Goal: Task Accomplishment & Management: Use online tool/utility

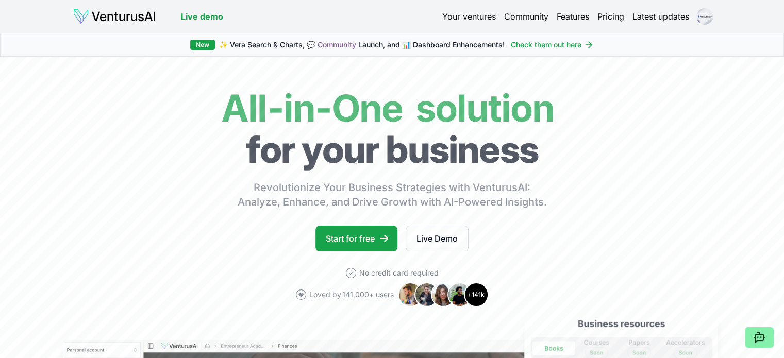
click at [446, 16] on link "Your ventures" at bounding box center [469, 16] width 54 height 12
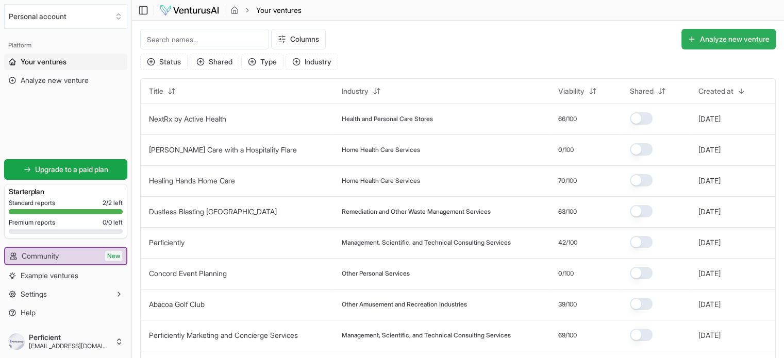
click at [740, 49] on button "Analyze new venture" at bounding box center [729, 39] width 94 height 21
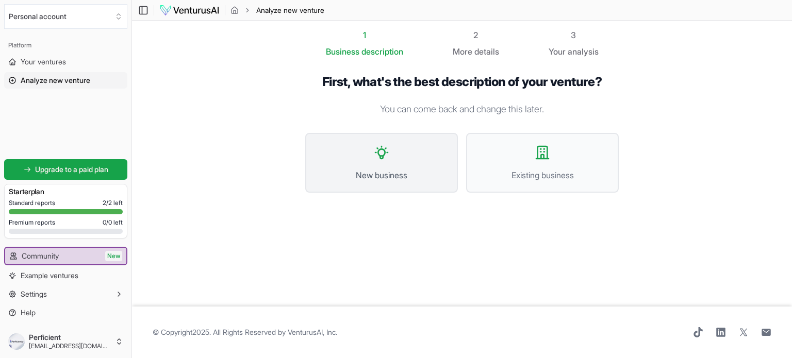
click at [389, 148] on icon at bounding box center [381, 152] width 17 height 17
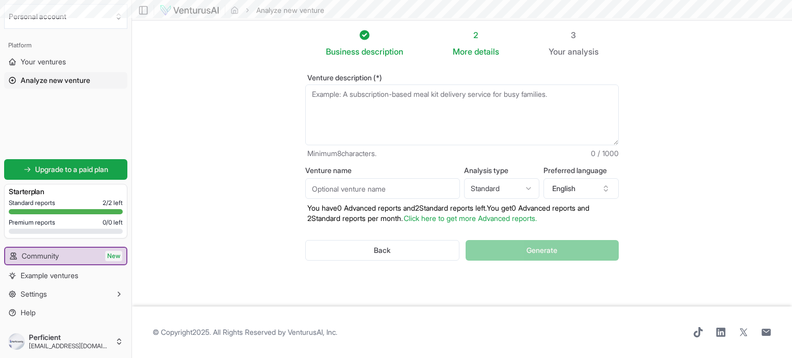
click at [392, 96] on textarea "Venture description (*)" at bounding box center [462, 115] width 314 height 61
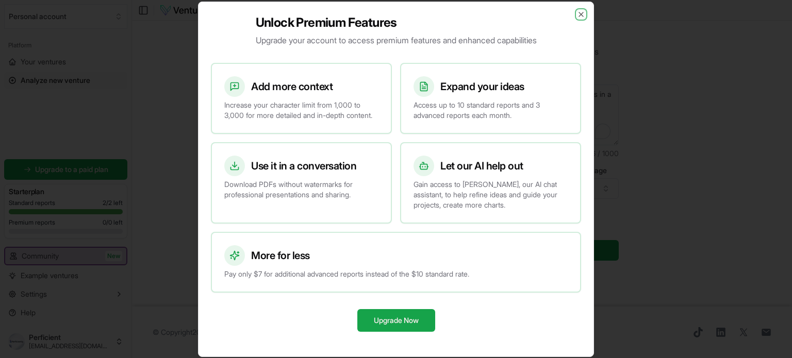
click at [582, 10] on icon "button" at bounding box center [581, 14] width 8 height 8
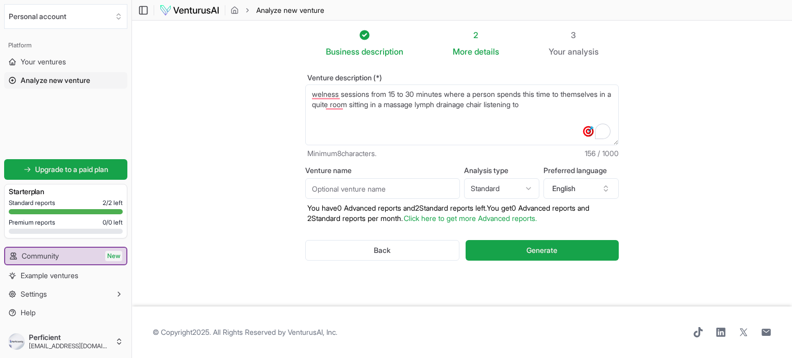
click at [562, 107] on textarea "welness sessions from 15 to 30 minutes where a person spends this time to thems…" at bounding box center [462, 115] width 314 height 61
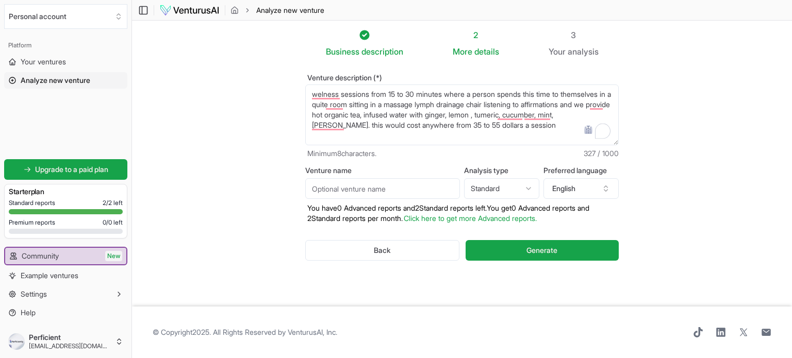
drag, startPoint x: 543, startPoint y: 123, endPoint x: 291, endPoint y: 93, distance: 252.9
click at [291, 93] on div "Venture description (*) welness sessions from 15 to 30 minutes where a person s…" at bounding box center [462, 176] width 347 height 236
click at [575, 125] on textarea "welness sessions from 15 to 30 minutes where a person spends this time to thems…" at bounding box center [462, 115] width 314 height 61
drag, startPoint x: 378, startPoint y: 132, endPoint x: 309, endPoint y: 88, distance: 81.0
click at [306, 85] on textarea "welness sessions from 15 to 30 minutes where a person spends this time to thems…" at bounding box center [462, 115] width 314 height 61
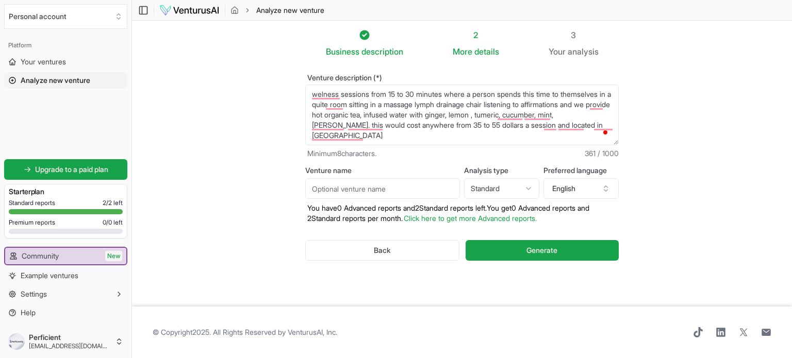
click at [438, 136] on textarea "welness sessions from 15 to 30 minutes where a person spends this time to thems…" at bounding box center [462, 115] width 314 height 61
type textarea "welness sessions from 15 to 30 minutes where a person spends this time to thems…"
click at [533, 249] on span "Generate" at bounding box center [542, 250] width 31 height 10
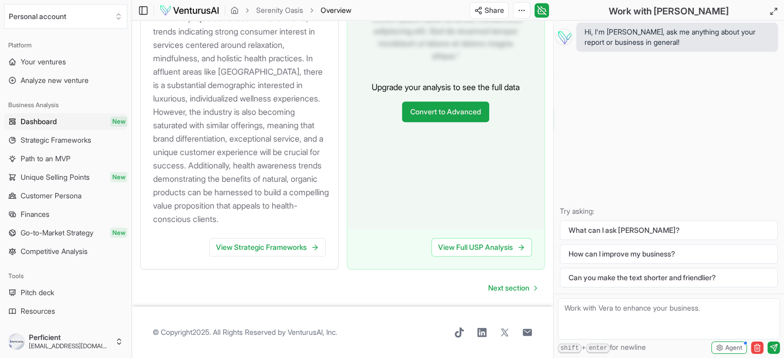
scroll to position [1227, 0]
click at [243, 245] on link "View Strategic Frameworks" at bounding box center [267, 247] width 117 height 19
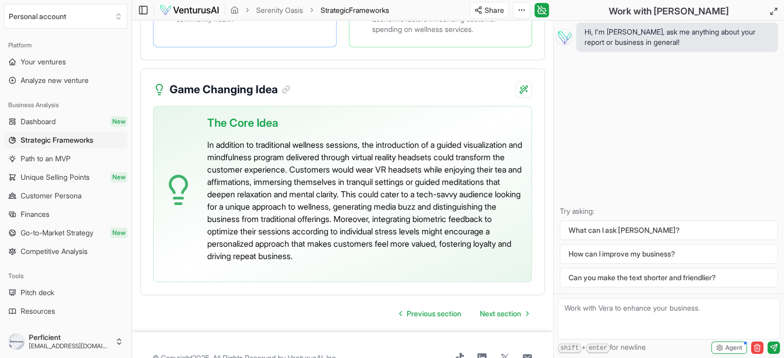
scroll to position [2549, 0]
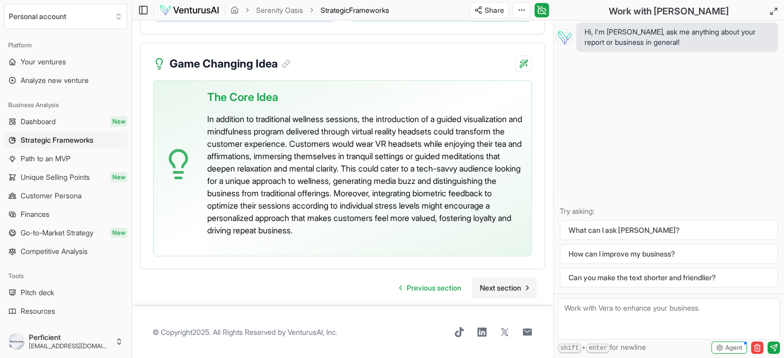
click at [487, 286] on span "Next section" at bounding box center [500, 288] width 41 height 10
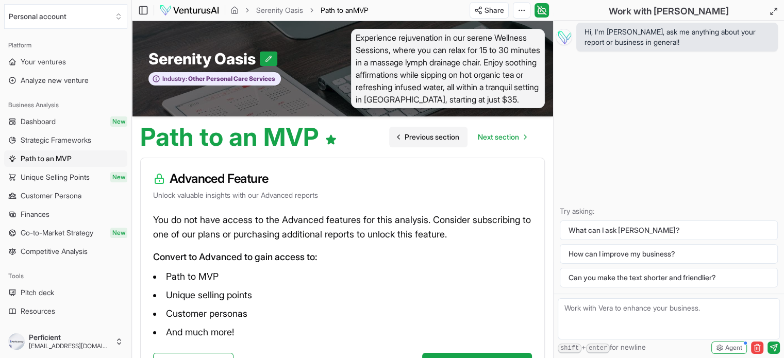
click at [444, 136] on span "Previous section" at bounding box center [432, 137] width 55 height 10
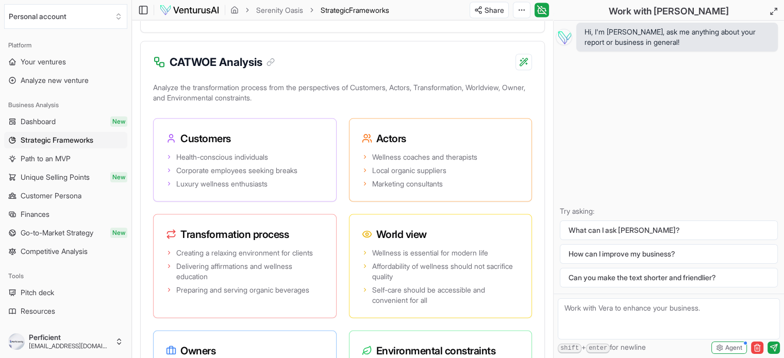
scroll to position [2011, 0]
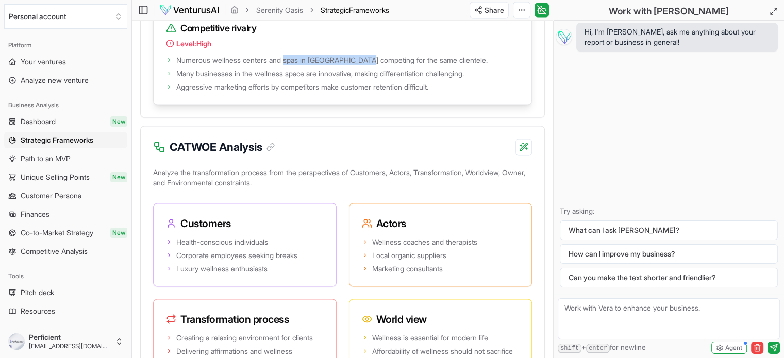
drag, startPoint x: 288, startPoint y: 92, endPoint x: 378, endPoint y: 94, distance: 89.3
click at [378, 65] on span "Numerous wellness centers and spas in [GEOGRAPHIC_DATA] competing for the same …" at bounding box center [331, 60] width 311 height 10
click at [488, 65] on span "Numerous wellness centers and spas in [GEOGRAPHIC_DATA] competing for the same …" at bounding box center [331, 60] width 311 height 10
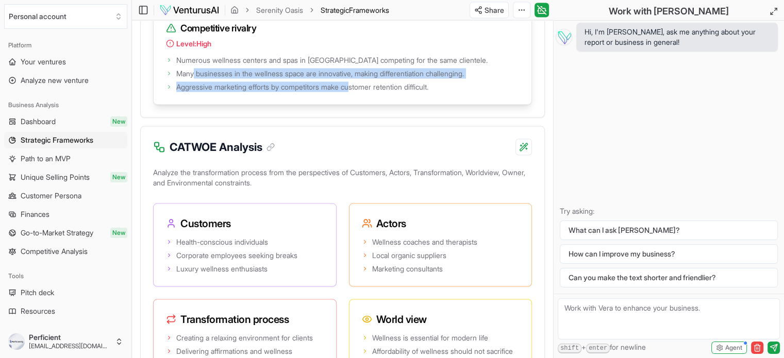
drag, startPoint x: 198, startPoint y: 103, endPoint x: 372, endPoint y: 99, distance: 174.4
click at [363, 79] on span "Many businesses in the wellness space are innovative, making differentiation ch…" at bounding box center [320, 74] width 288 height 10
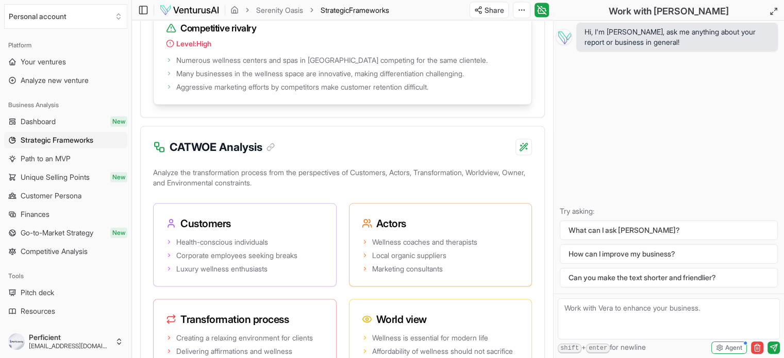
click at [198, 92] on span "Aggressive marketing efforts by competitors make customer retention difficult." at bounding box center [302, 87] width 252 height 10
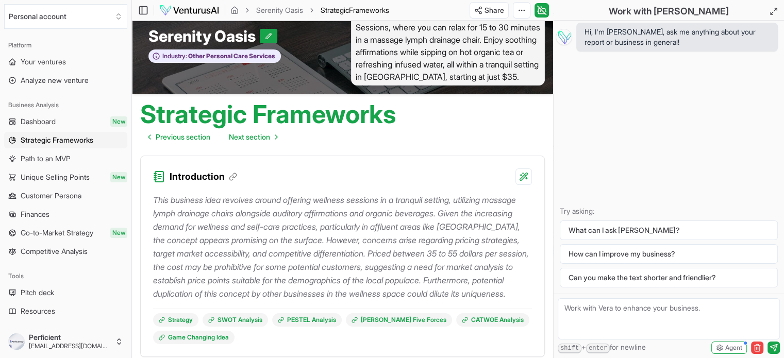
scroll to position [0, 0]
